Goal: Task Accomplishment & Management: Use online tool/utility

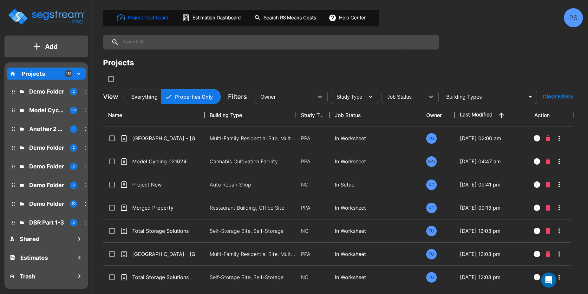
click at [578, 18] on div "PS" at bounding box center [572, 17] width 19 height 19
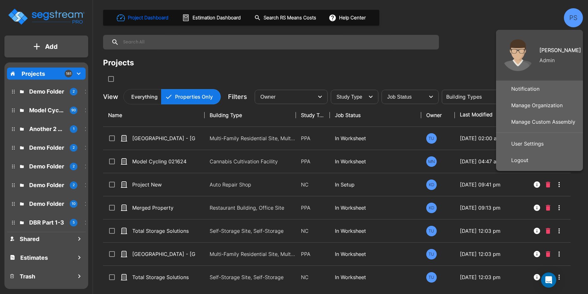
click at [529, 117] on p "Manage Custom Assembly" at bounding box center [542, 121] width 69 height 13
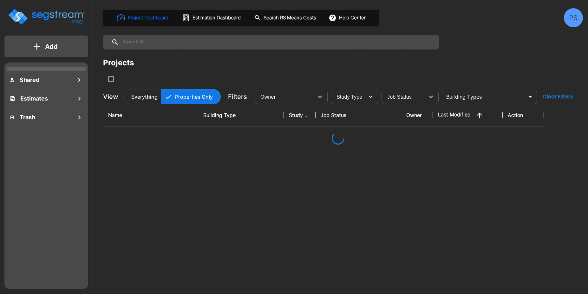
click at [572, 19] on div "PS" at bounding box center [572, 17] width 19 height 19
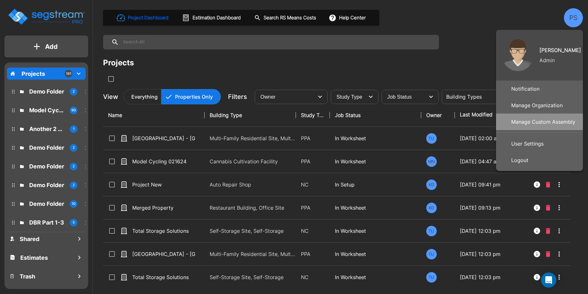
click at [532, 124] on p "Manage Custom Assembly" at bounding box center [542, 121] width 69 height 13
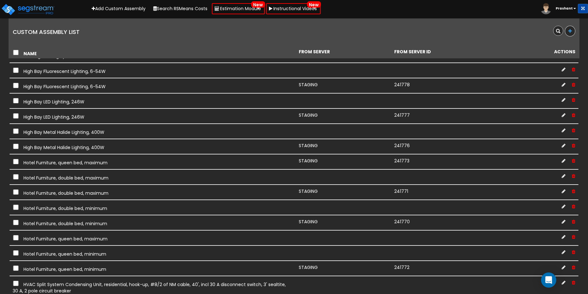
scroll to position [1469, 0]
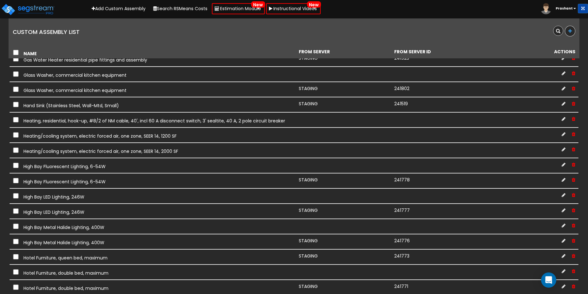
click at [548, 11] on img at bounding box center [545, 8] width 11 height 11
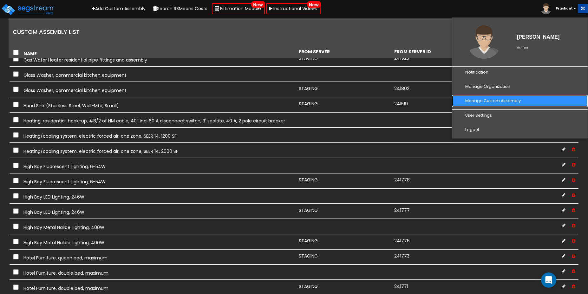
click at [497, 102] on link "Manage Custom Assembly" at bounding box center [520, 101] width 136 height 12
